Goal: Information Seeking & Learning: Learn about a topic

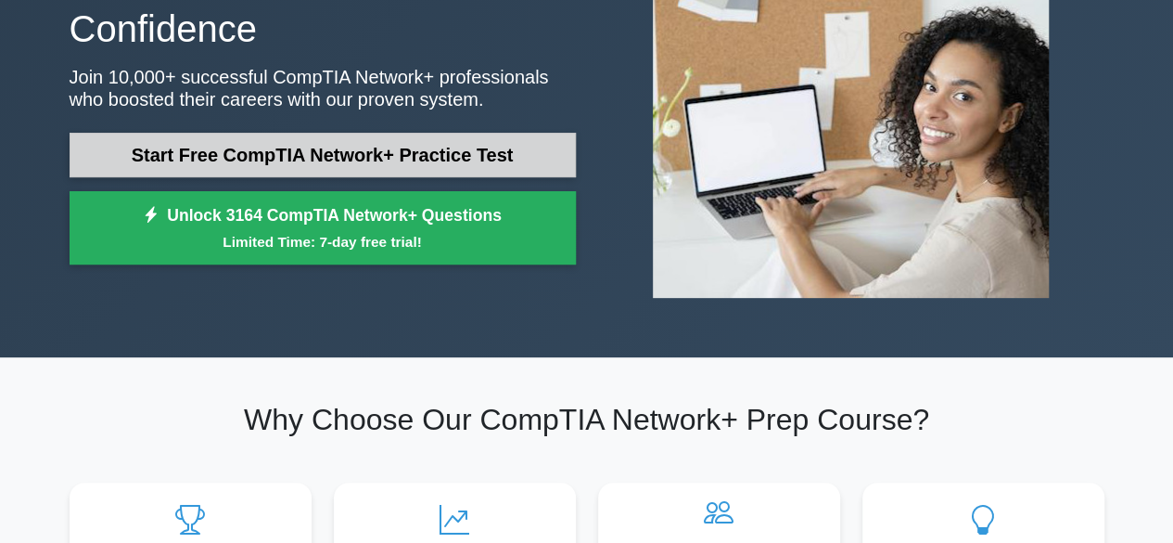
scroll to position [186, 0]
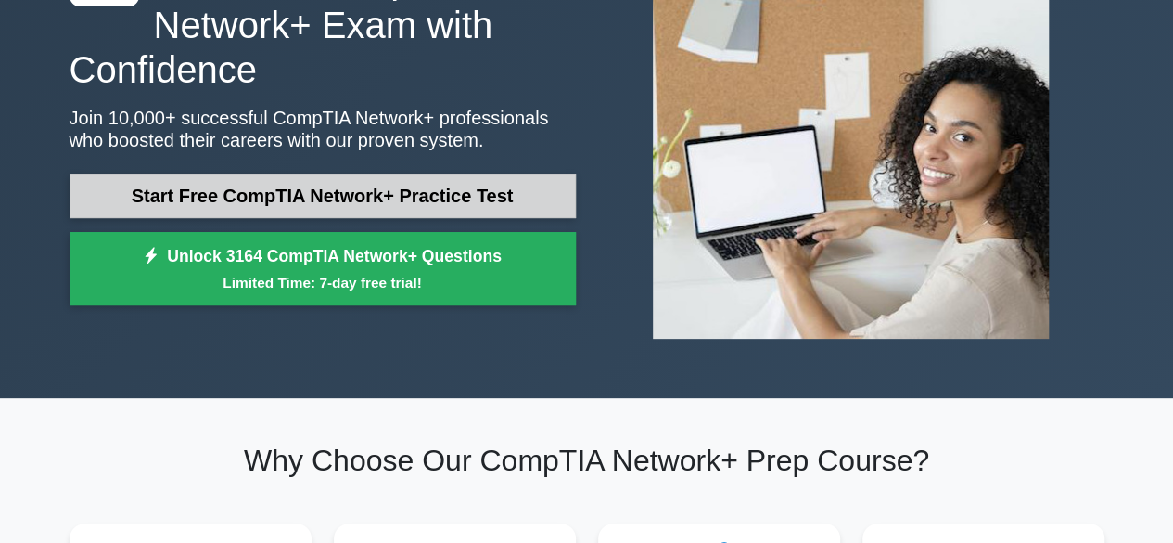
click at [477, 186] on link "Start Free CompTIA Network+ Practice Test" at bounding box center [323, 195] width 506 height 45
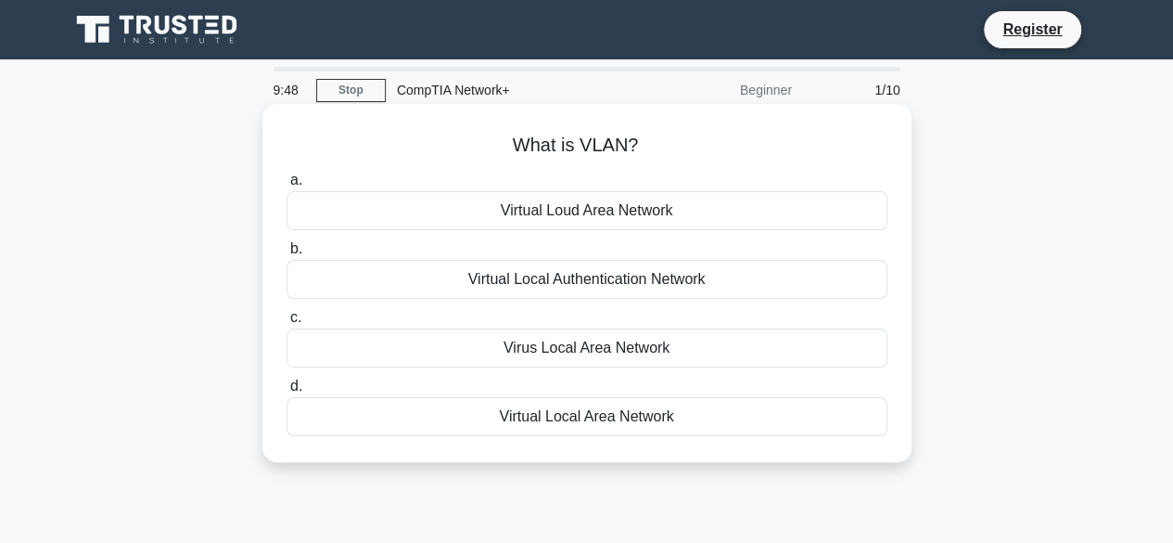
click at [638, 419] on div "Virtual Local Area Network" at bounding box center [587, 416] width 601 height 39
click at [287, 392] on input "d. Virtual Local Area Network" at bounding box center [287, 386] width 0 height 12
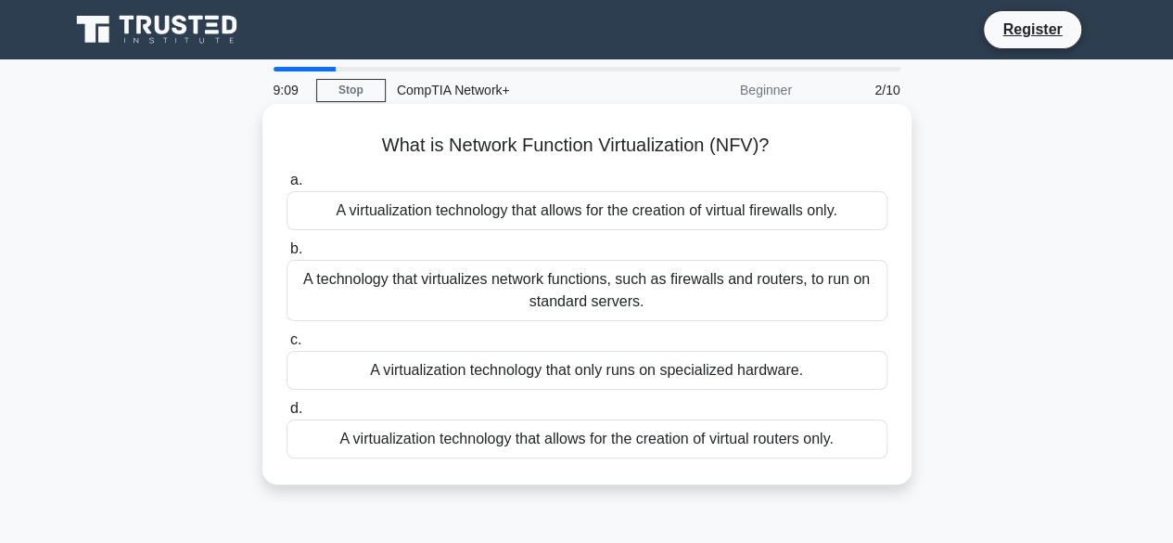
click at [609, 286] on div "A technology that virtualizes network functions, such as firewalls and routers,…" at bounding box center [587, 290] width 601 height 61
click at [287, 255] on input "b. A technology that virtualizes network functions, such as firewalls and route…" at bounding box center [287, 249] width 0 height 12
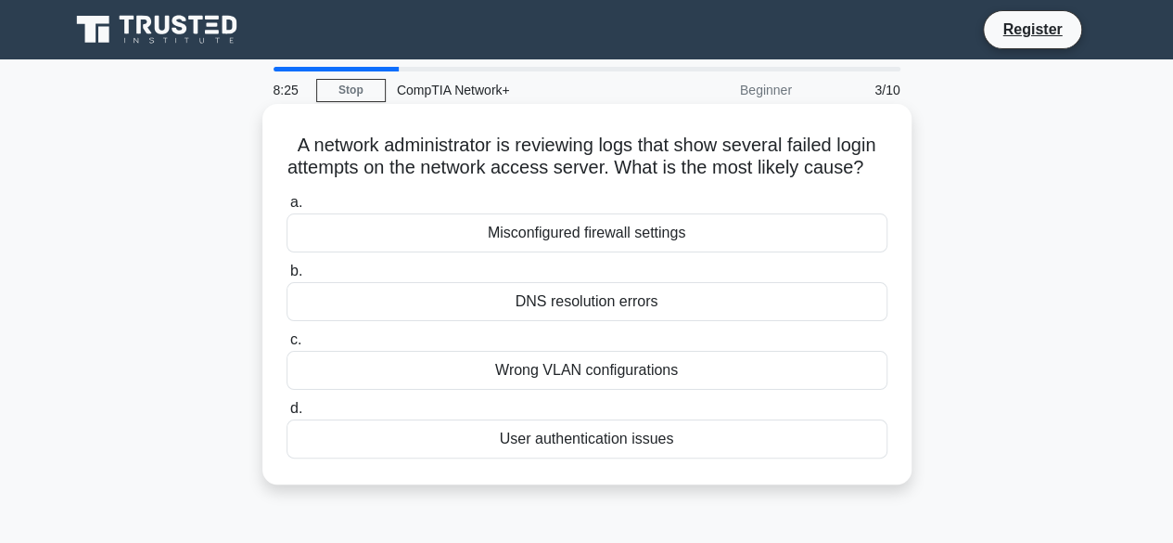
click at [583, 458] on div "User authentication issues" at bounding box center [587, 438] width 601 height 39
click at [287, 415] on input "d. User authentication issues" at bounding box center [287, 409] width 0 height 12
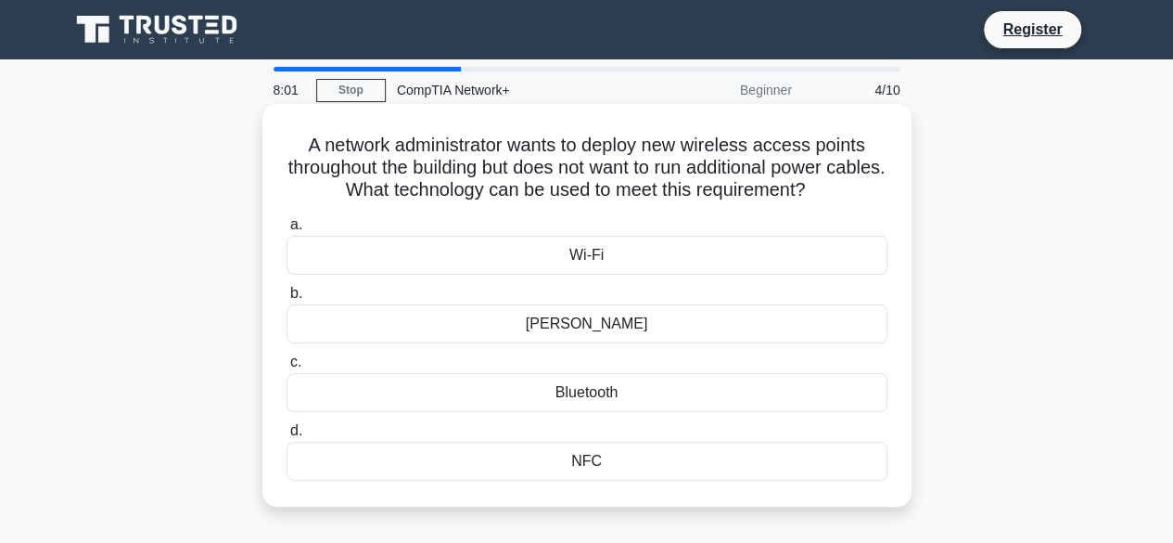
click at [601, 248] on div "Wi-Fi" at bounding box center [587, 255] width 601 height 39
click at [287, 231] on input "a. Wi-Fi" at bounding box center [287, 225] width 0 height 12
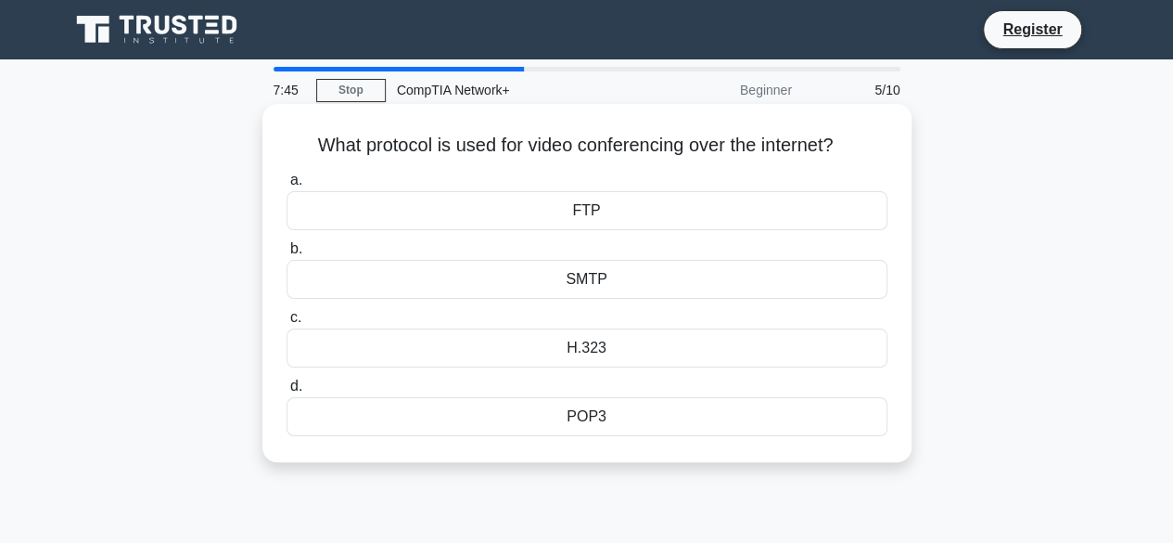
click at [618, 281] on div "SMTP" at bounding box center [587, 279] width 601 height 39
click at [287, 255] on input "b. SMTP" at bounding box center [287, 249] width 0 height 12
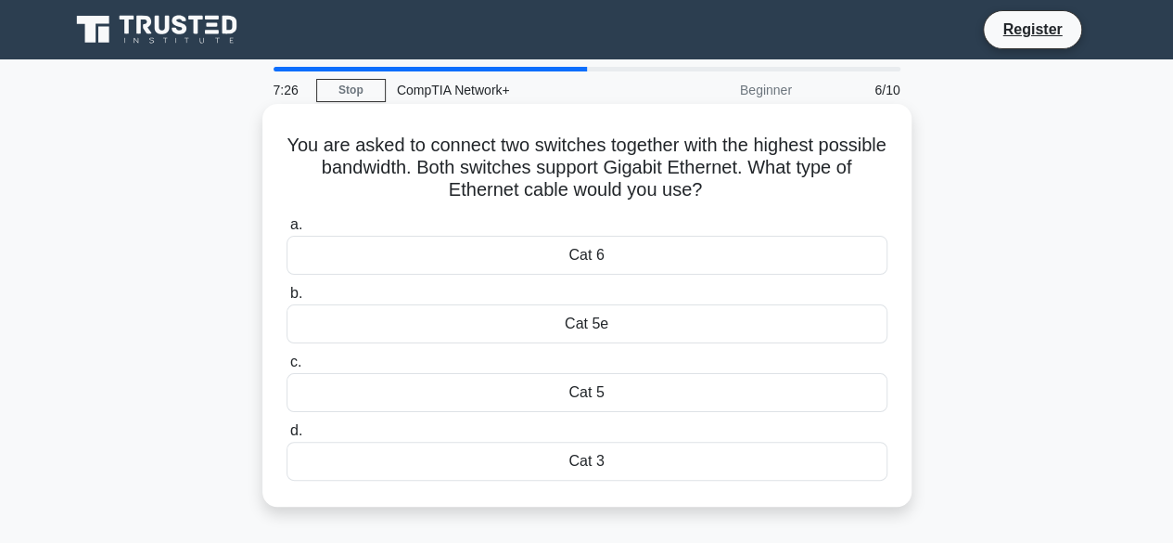
click at [596, 387] on div "Cat 5" at bounding box center [587, 392] width 601 height 39
click at [287, 368] on input "c. Cat 5" at bounding box center [287, 362] width 0 height 12
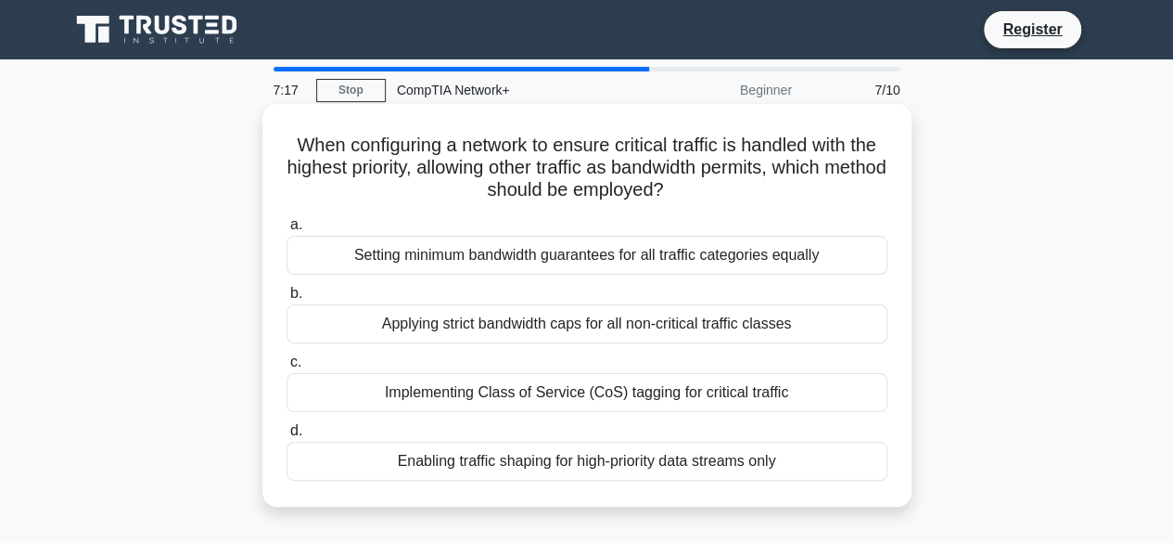
click at [548, 336] on div "Applying strict bandwidth caps for all non-critical traffic classes" at bounding box center [587, 323] width 601 height 39
click at [287, 300] on input "b. Applying strict bandwidth caps for all non-critical traffic classes" at bounding box center [287, 294] width 0 height 12
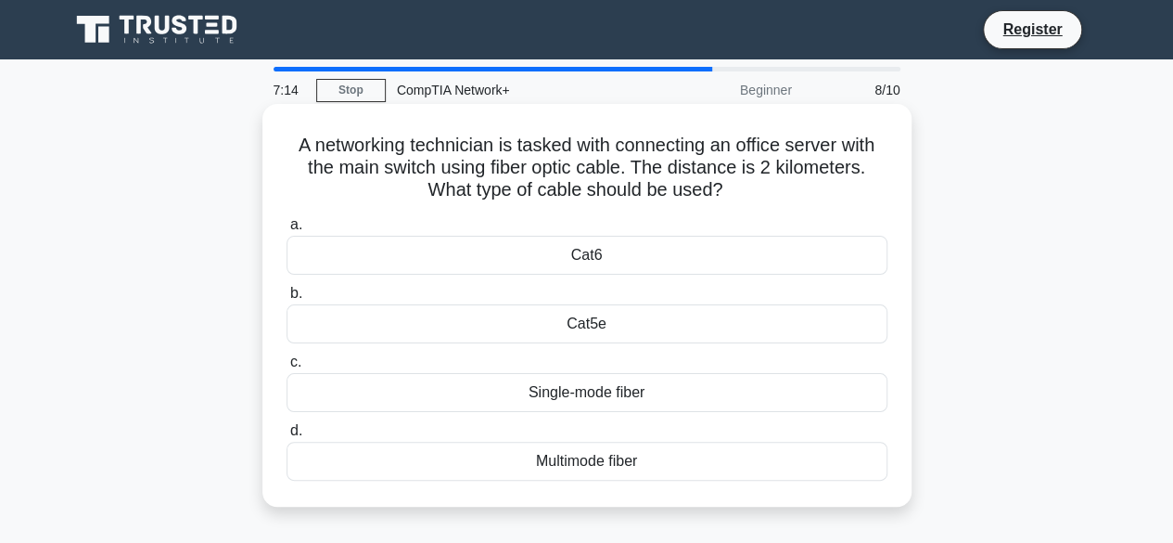
click at [577, 467] on div "Multimode fiber" at bounding box center [587, 461] width 601 height 39
click at [287, 437] on input "d. Multimode fiber" at bounding box center [287, 431] width 0 height 12
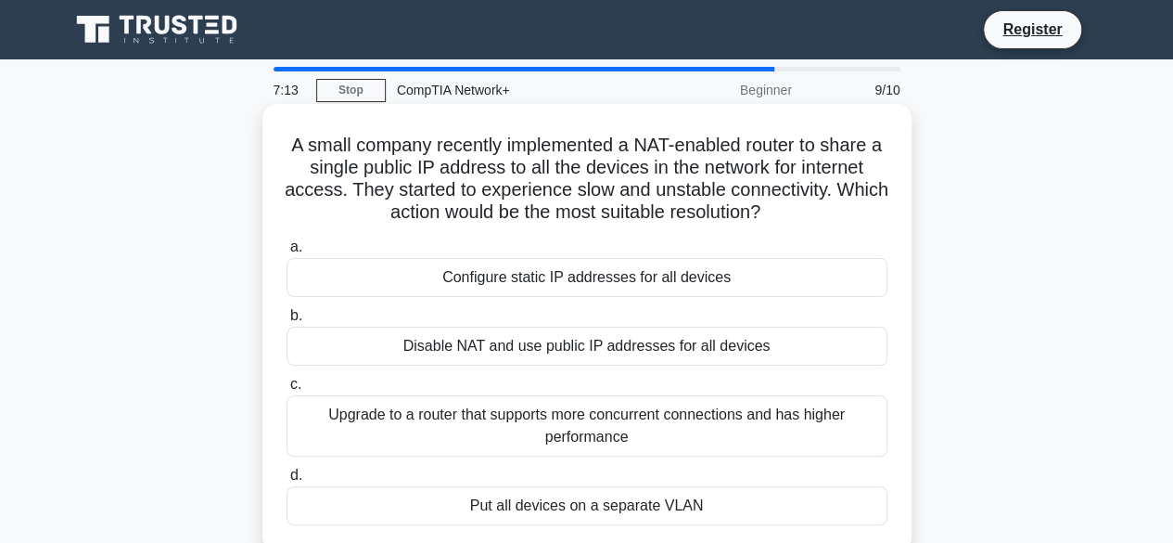
click at [583, 349] on div "Disable NAT and use public IP addresses for all devices" at bounding box center [587, 346] width 601 height 39
click at [287, 322] on input "b. Disable NAT and use public IP addresses for all devices" at bounding box center [287, 316] width 0 height 12
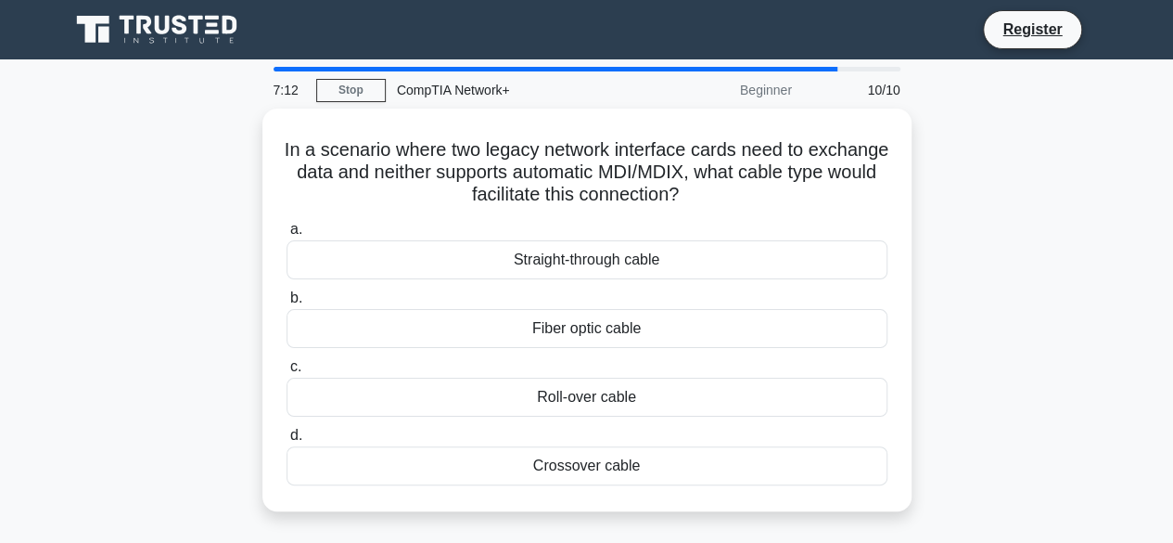
click at [583, 349] on div "a. Straight-through cable b. Fiber optic cable c. d." at bounding box center [587, 351] width 623 height 275
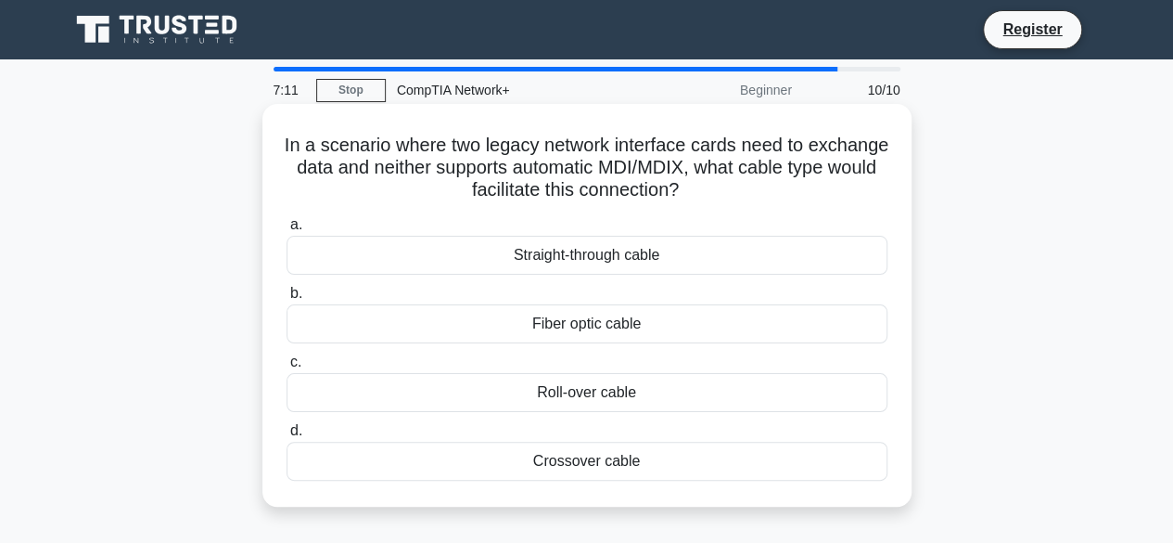
click at [581, 308] on div "Fiber optic cable" at bounding box center [587, 323] width 601 height 39
click at [287, 300] on input "b. Fiber optic cable" at bounding box center [287, 294] width 0 height 12
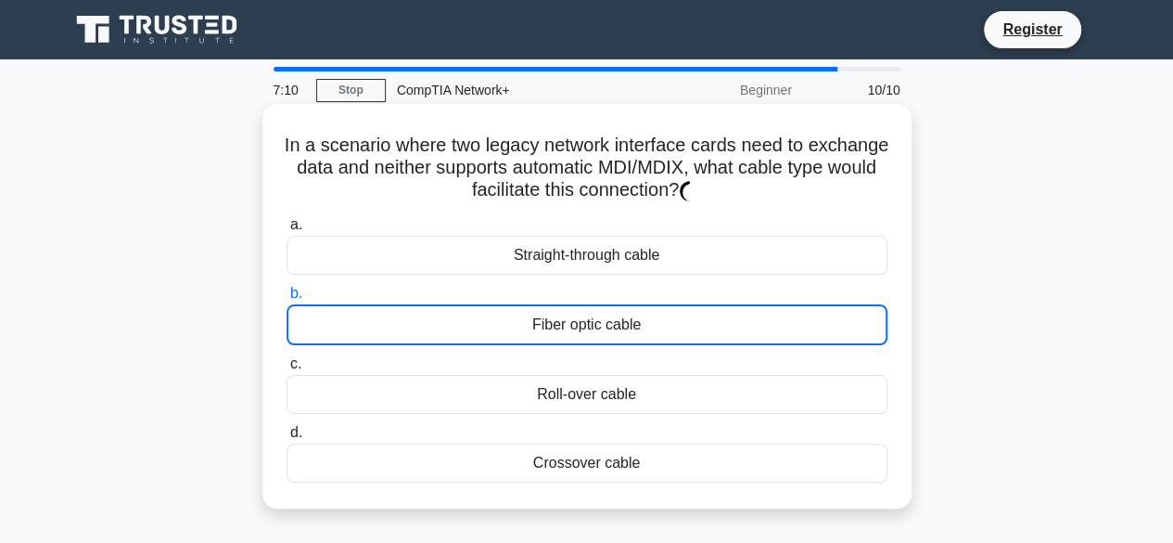
click at [581, 319] on div "Fiber optic cable" at bounding box center [587, 324] width 601 height 41
click at [287, 300] on input "b. Fiber optic cable" at bounding box center [287, 294] width 0 height 12
